Goal: Navigation & Orientation: Find specific page/section

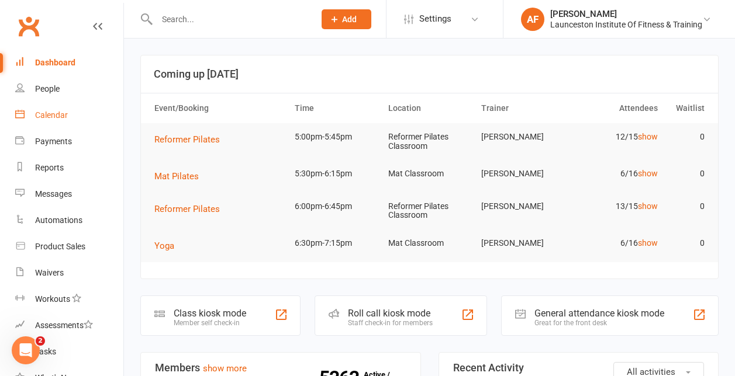
click at [70, 116] on link "Calendar" at bounding box center [69, 115] width 108 height 26
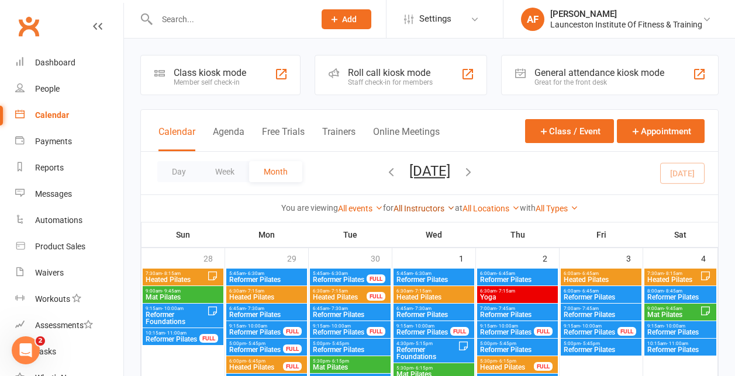
click at [447, 208] on icon at bounding box center [451, 208] width 8 height 8
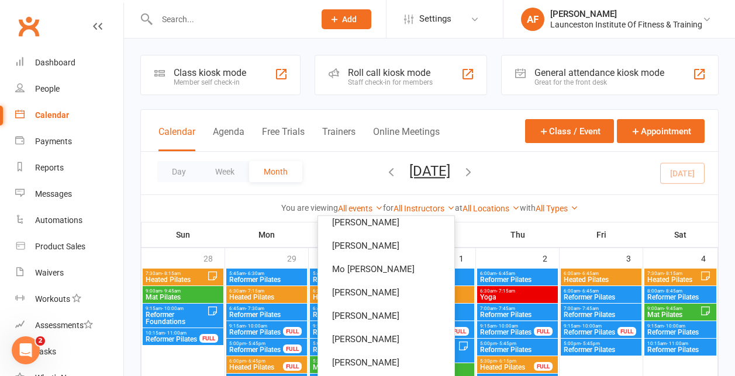
scroll to position [265, 0]
click at [394, 317] on link "[PERSON_NAME]" at bounding box center [386, 316] width 136 height 23
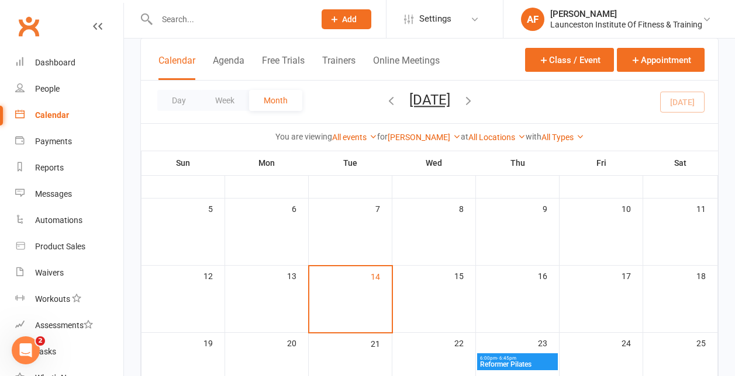
scroll to position [109, 0]
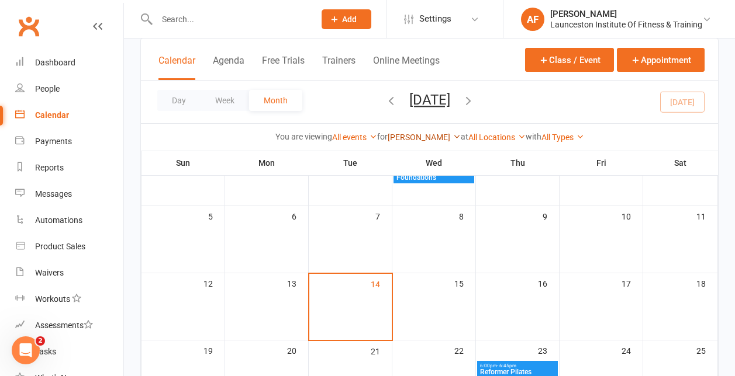
click at [452, 134] on icon at bounding box center [456, 137] width 8 height 8
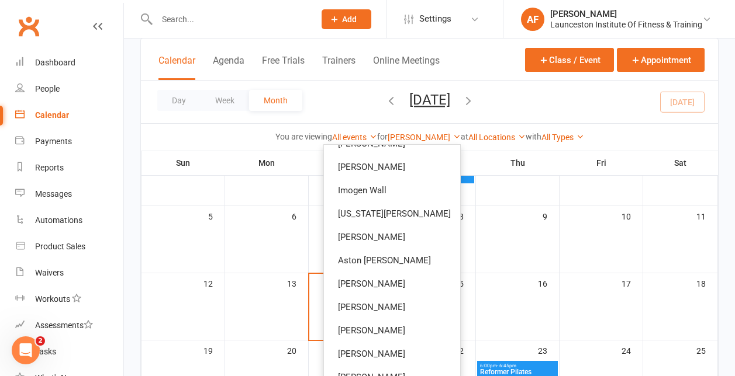
scroll to position [61, 0]
click at [395, 267] on link "Aston [PERSON_NAME]" at bounding box center [392, 261] width 136 height 23
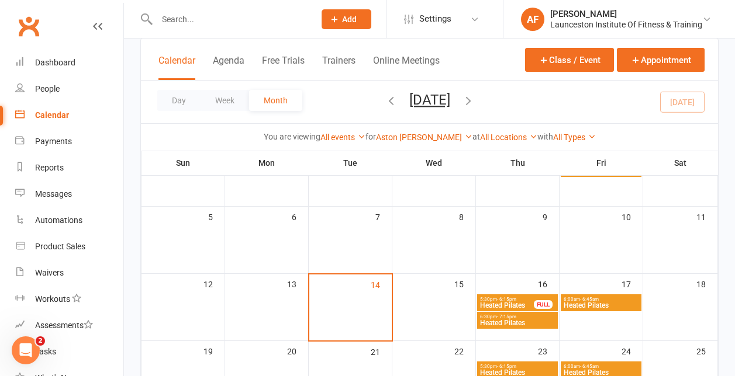
scroll to position [93, 0]
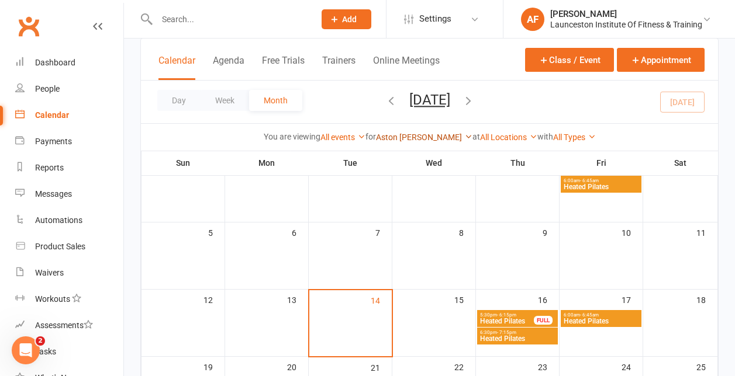
click at [464, 136] on icon at bounding box center [468, 137] width 8 height 8
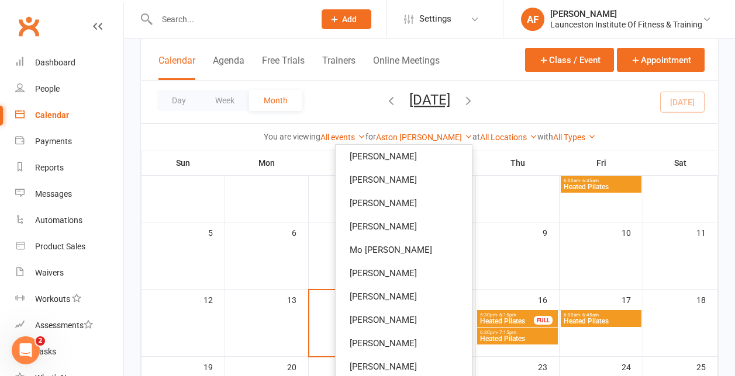
scroll to position [216, 0]
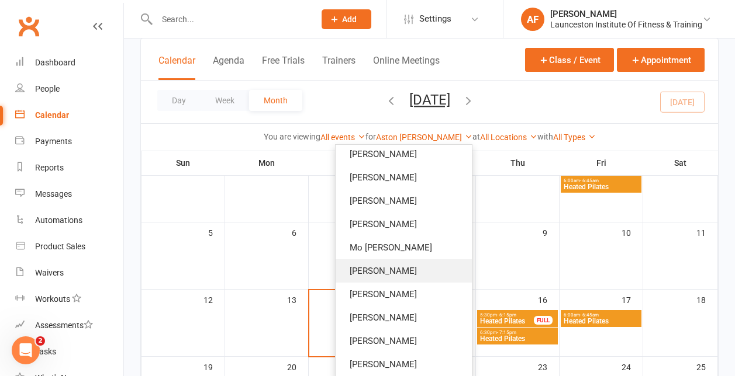
click at [405, 268] on link "[PERSON_NAME]" at bounding box center [404, 271] width 136 height 23
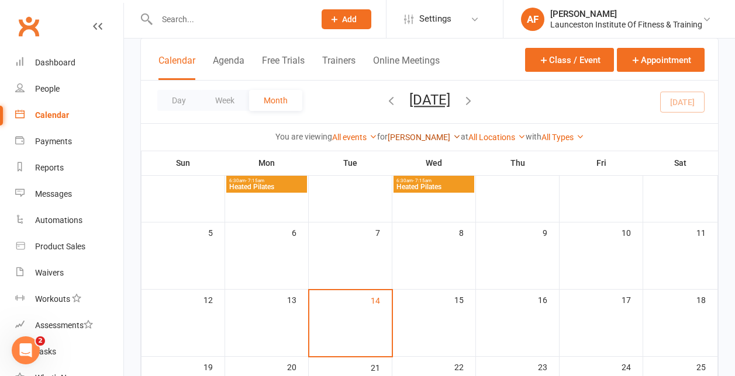
click at [452, 137] on icon at bounding box center [456, 137] width 8 height 8
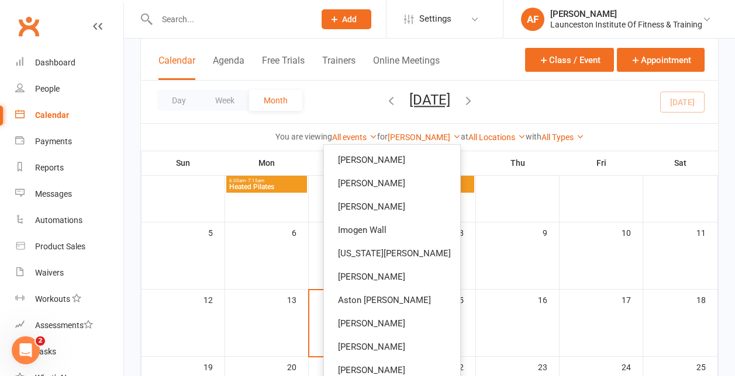
scroll to position [17, 0]
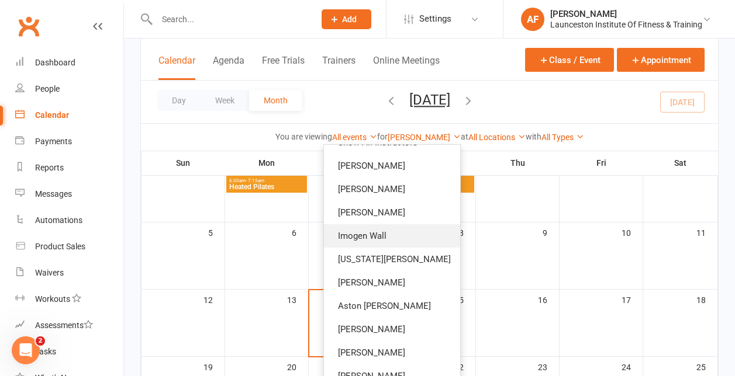
click at [380, 241] on link "Imogen Wall" at bounding box center [392, 235] width 136 height 23
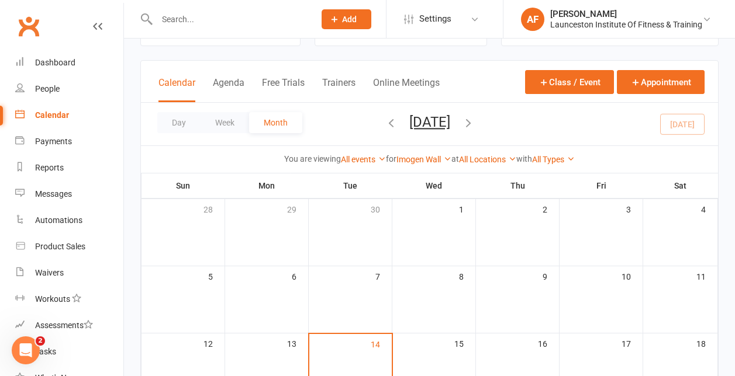
scroll to position [57, 0]
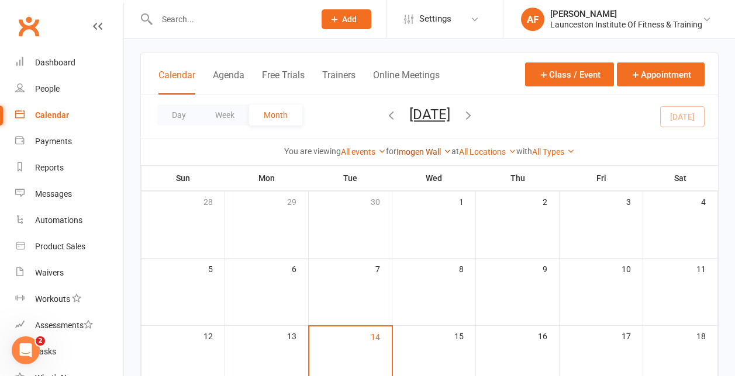
click at [443, 155] on link "Imogen Wall" at bounding box center [423, 151] width 55 height 9
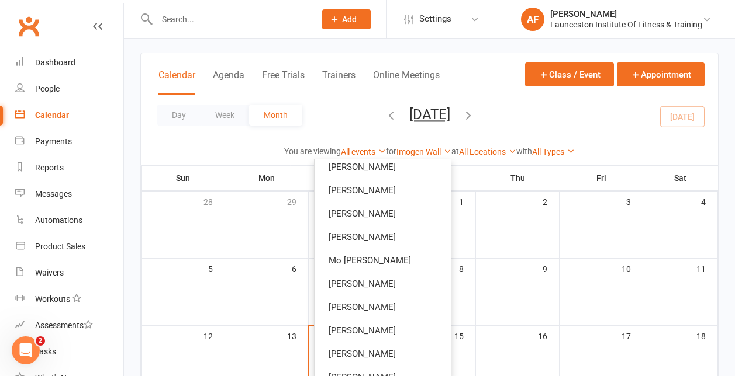
scroll to position [231, 0]
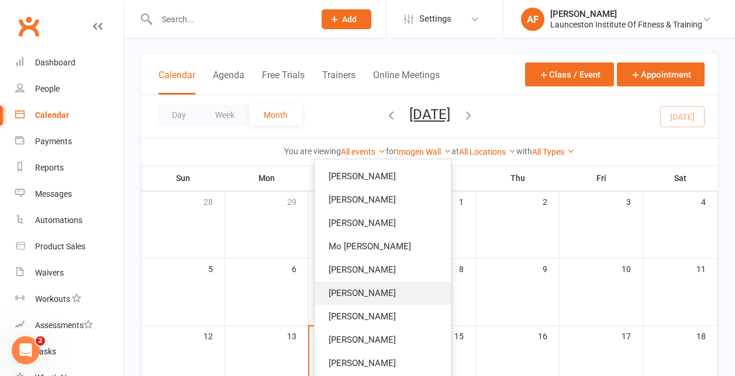
click at [400, 291] on link "[PERSON_NAME]" at bounding box center [382, 293] width 136 height 23
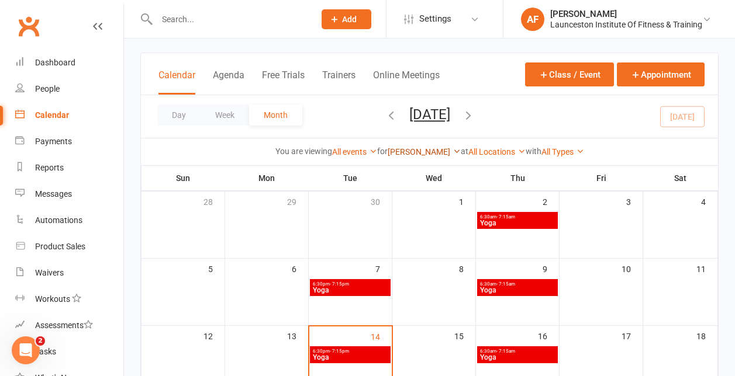
click at [455, 153] on icon at bounding box center [456, 151] width 8 height 8
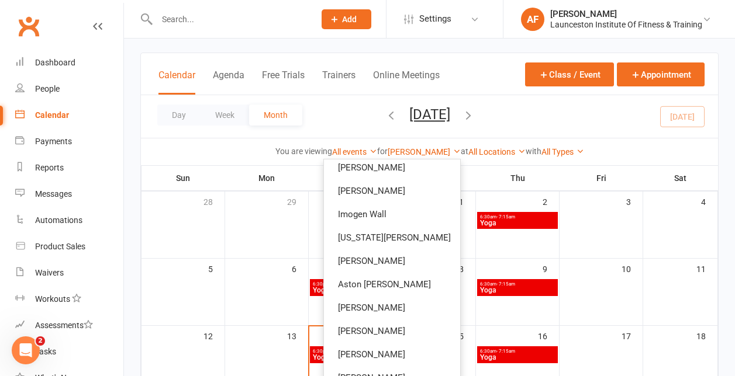
scroll to position [55, 0]
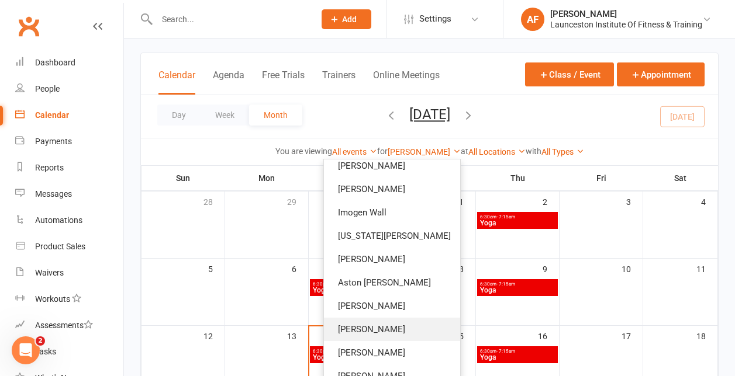
click at [393, 325] on link "[PERSON_NAME]" at bounding box center [392, 329] width 136 height 23
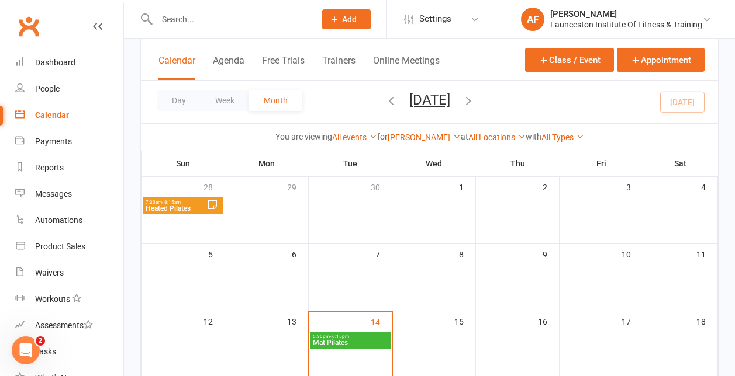
scroll to position [81, 0]
